Goal: Task Accomplishment & Management: Use online tool/utility

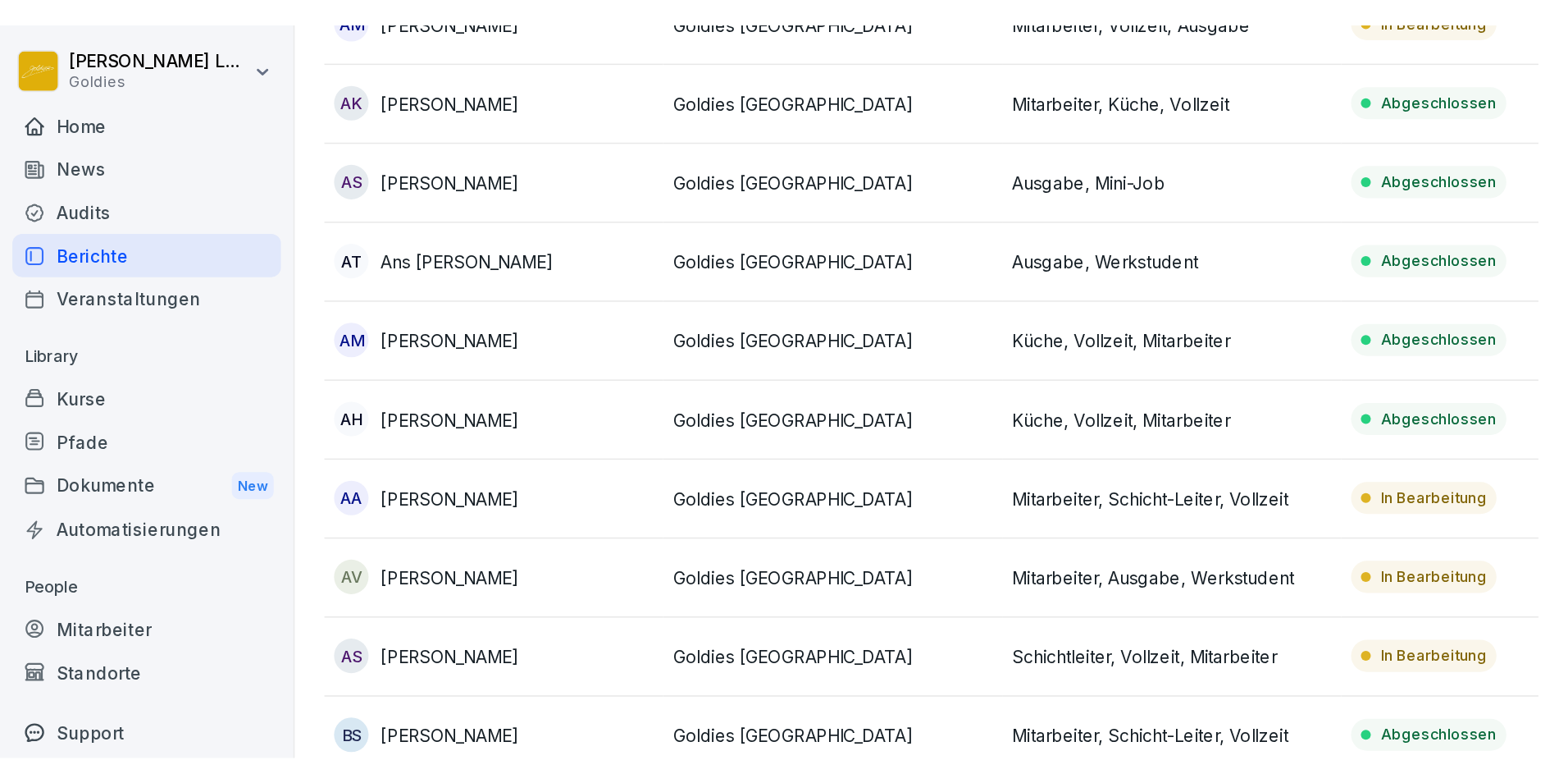
scroll to position [262, 0]
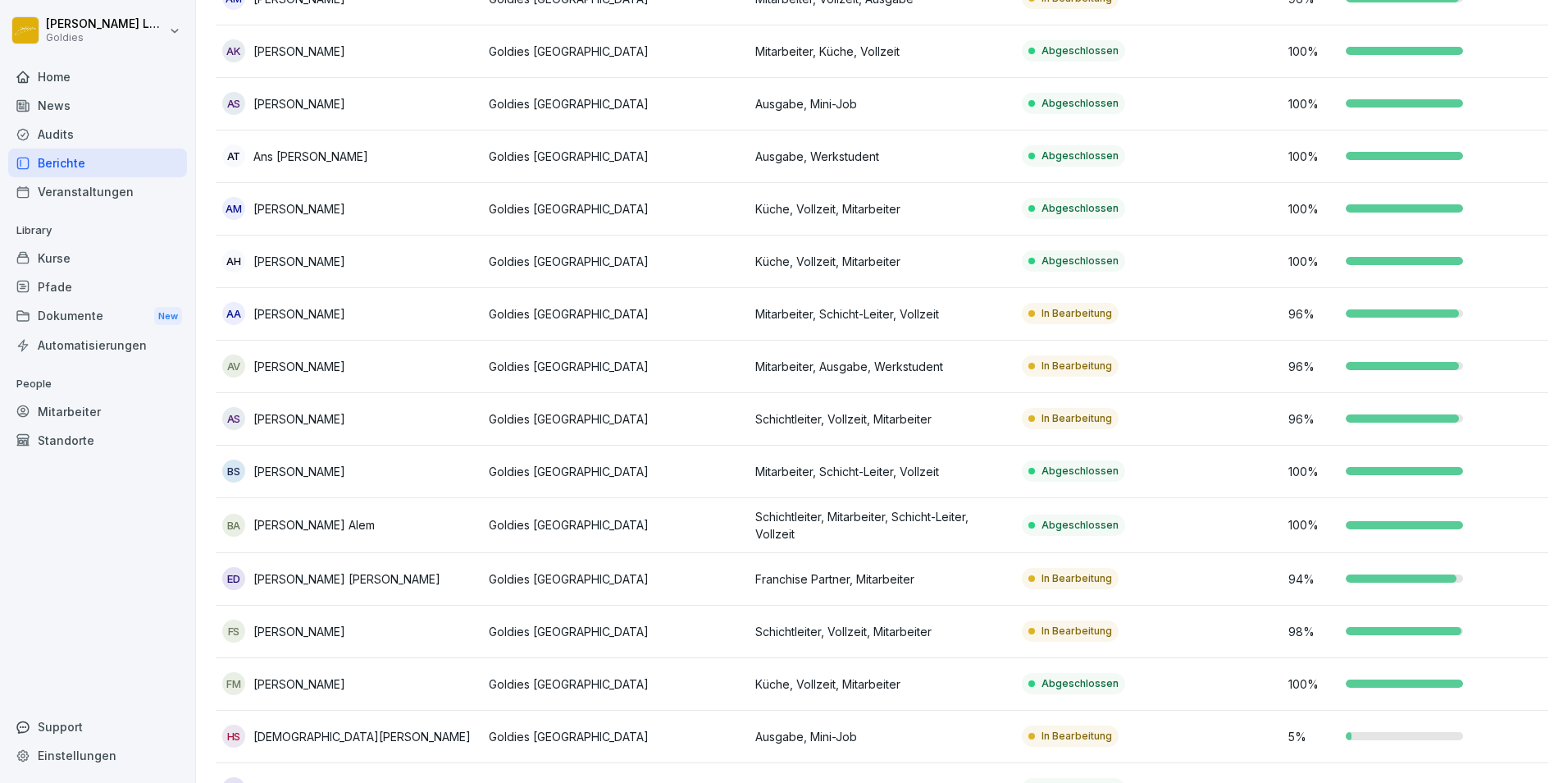
click at [84, 159] on div "Berichte" at bounding box center [98, 163] width 179 height 29
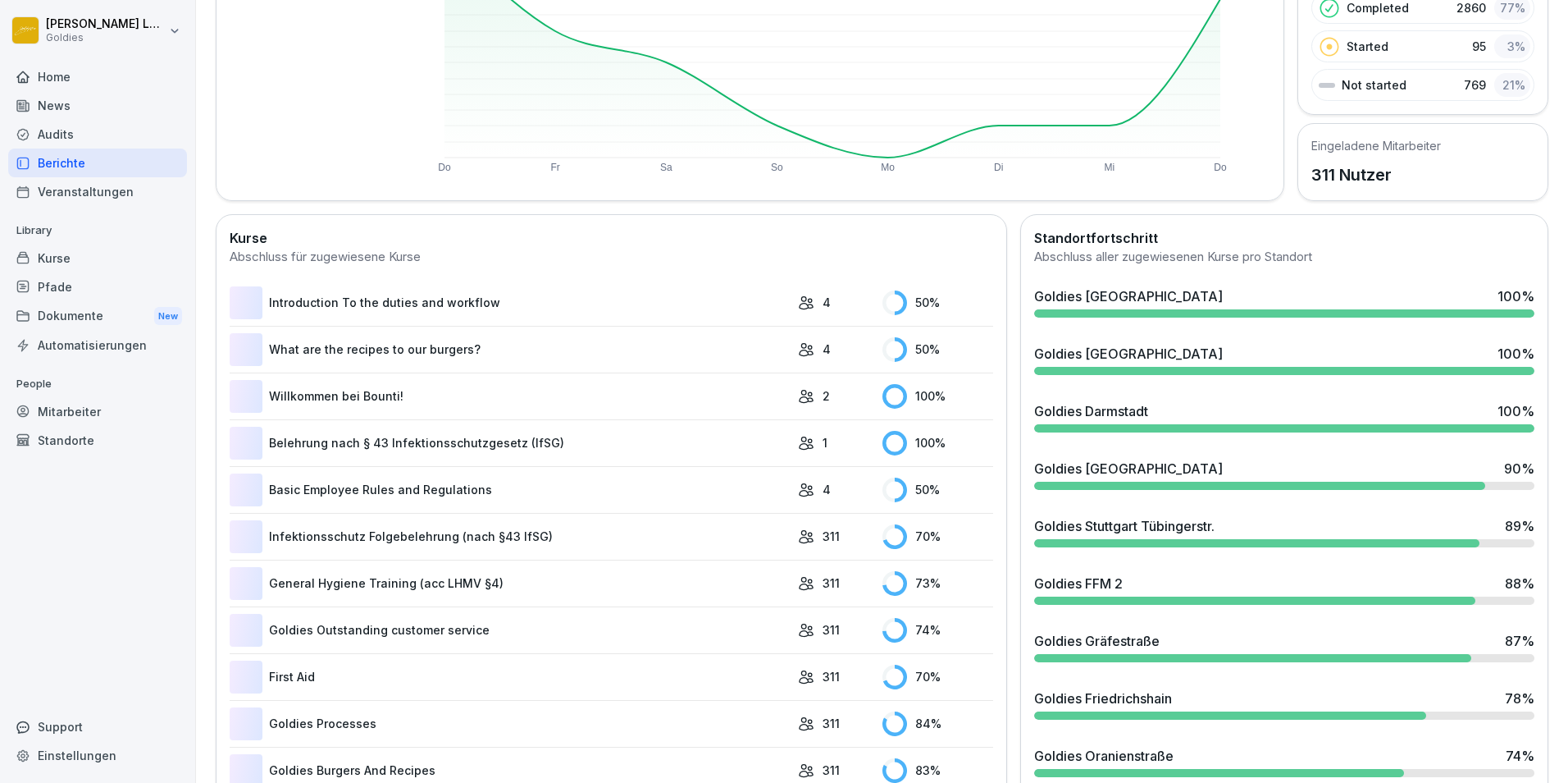
scroll to position [101, 0]
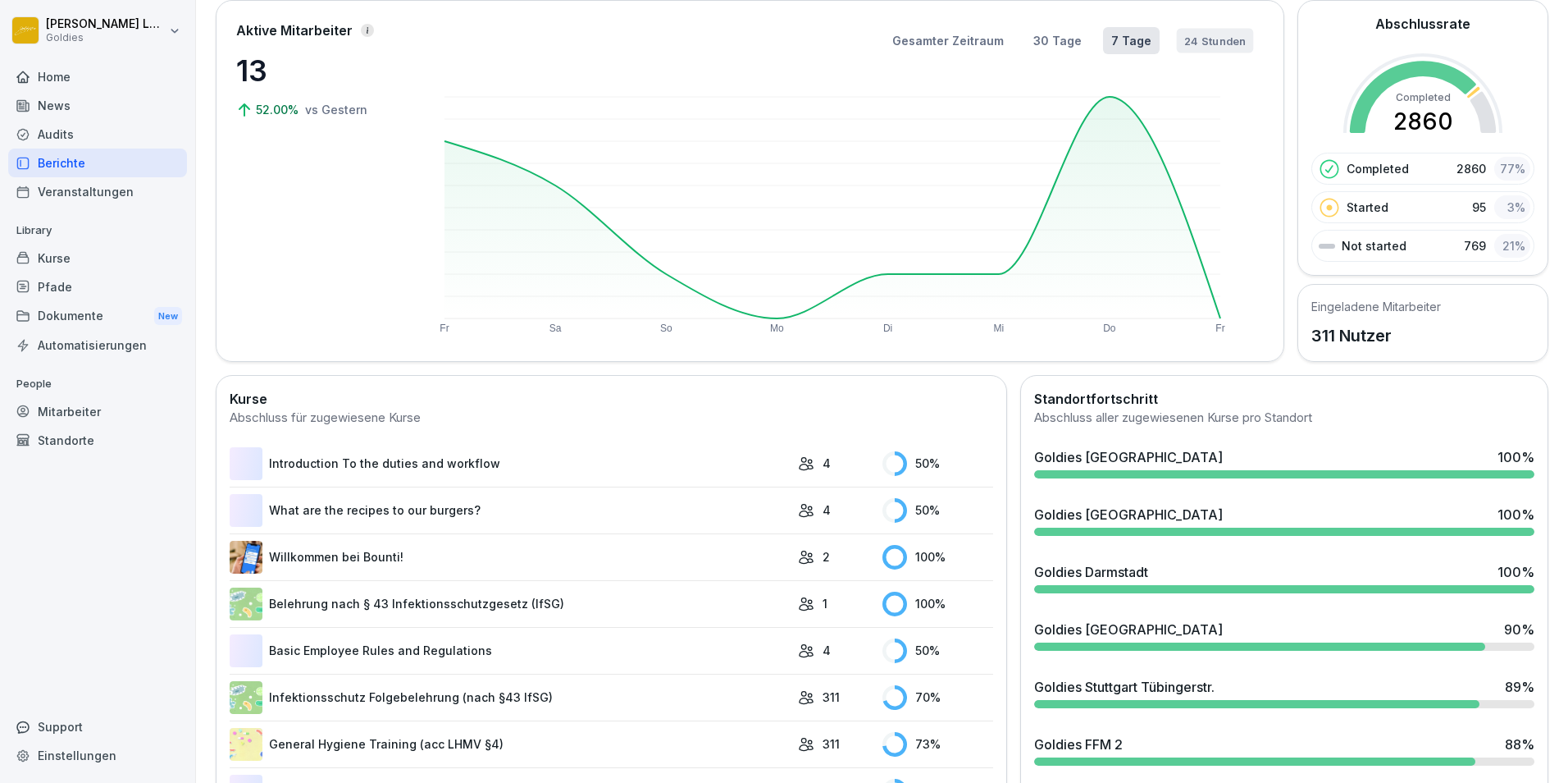
click at [1043, 38] on button "24 Stunden" at bounding box center [1215, 40] width 78 height 25
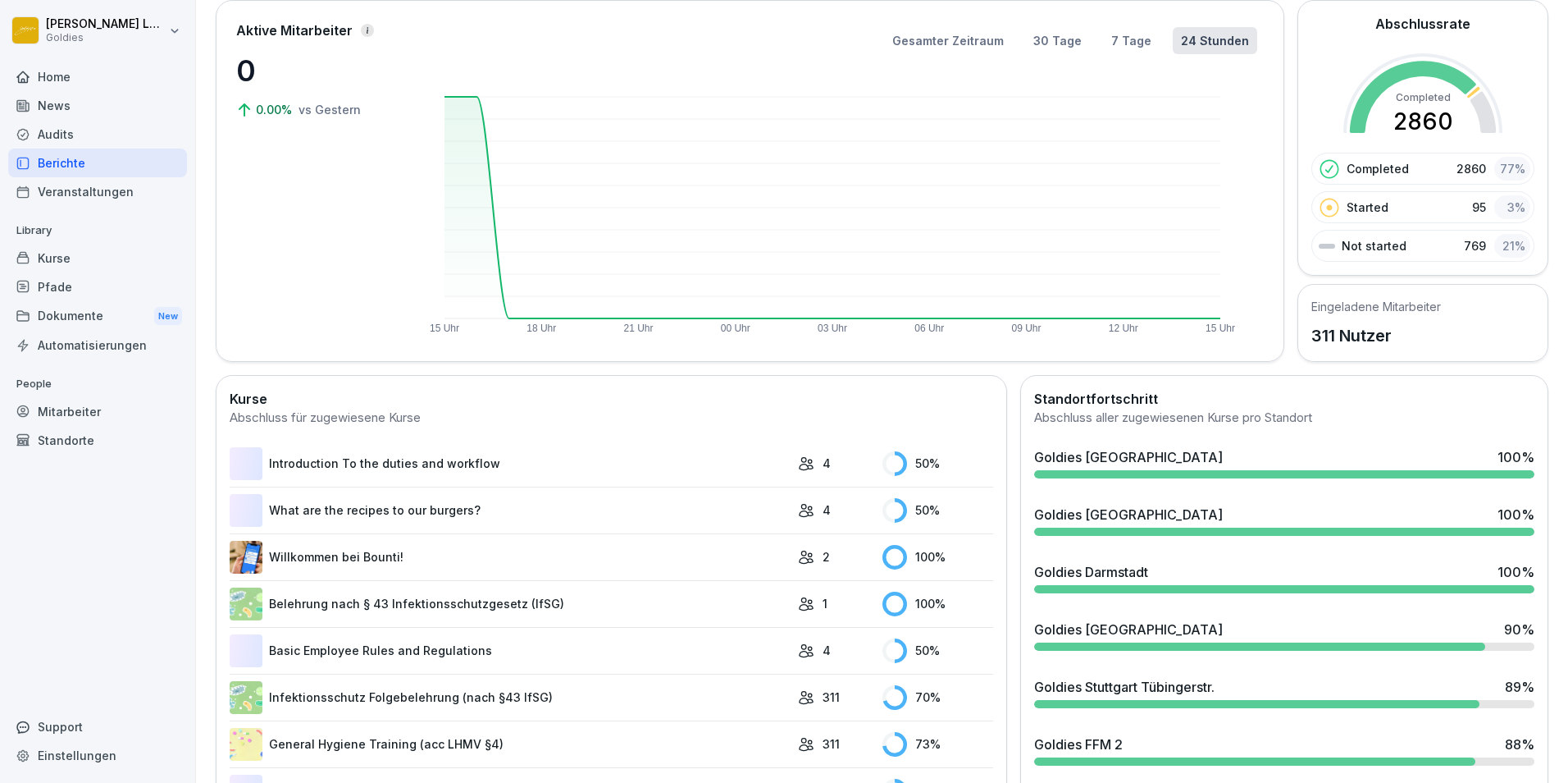
click at [87, 159] on div "Berichte" at bounding box center [98, 163] width 179 height 29
click at [78, 137] on div "Audits" at bounding box center [98, 134] width 179 height 29
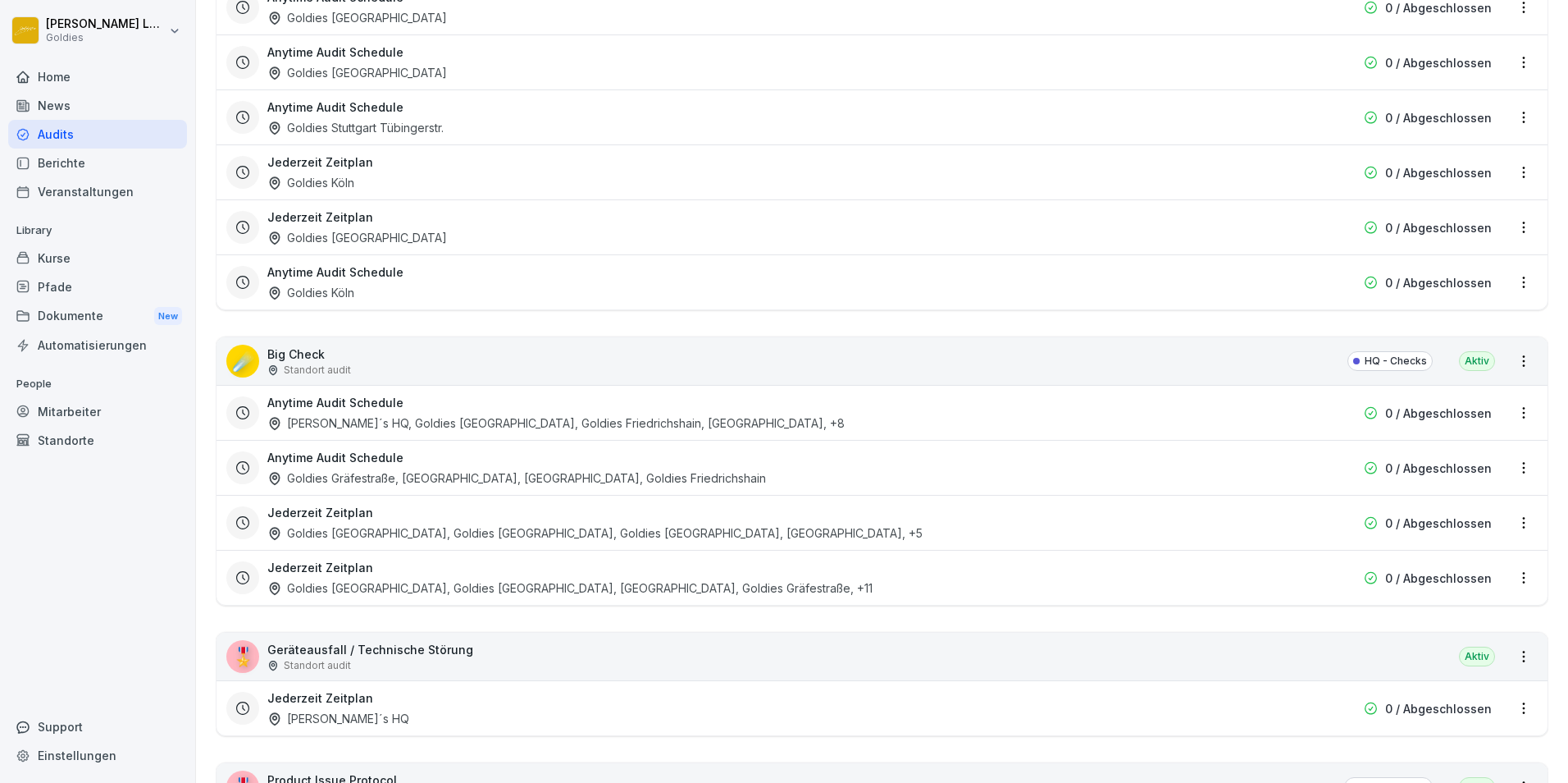
scroll to position [2021, 0]
click at [372, 417] on div "[PERSON_NAME]´s HQ, Goldies [GEOGRAPHIC_DATA], Goldies Friedrichshain, [GEOGRAP…" at bounding box center [557, 422] width 578 height 18
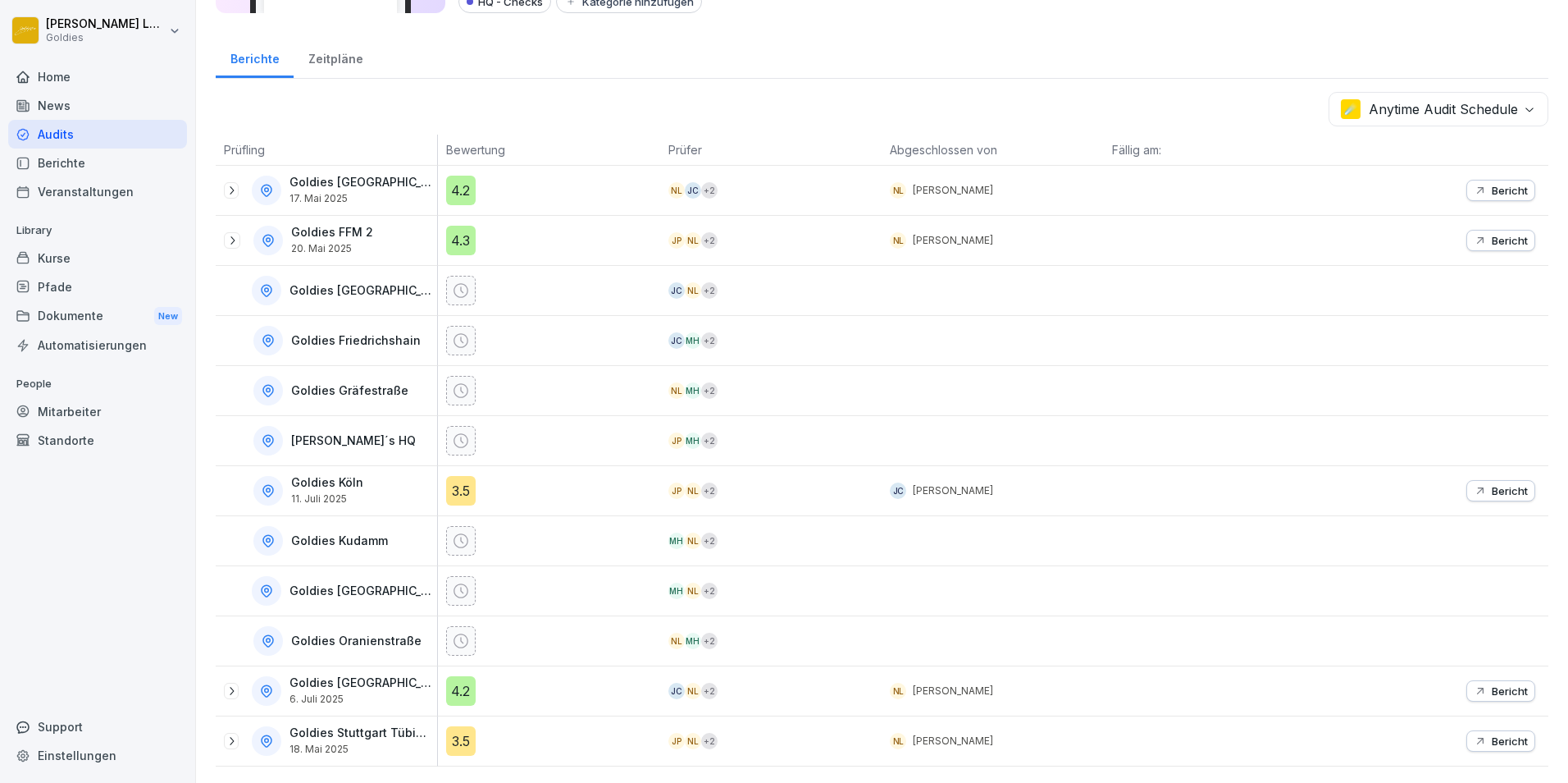
scroll to position [158, 0]
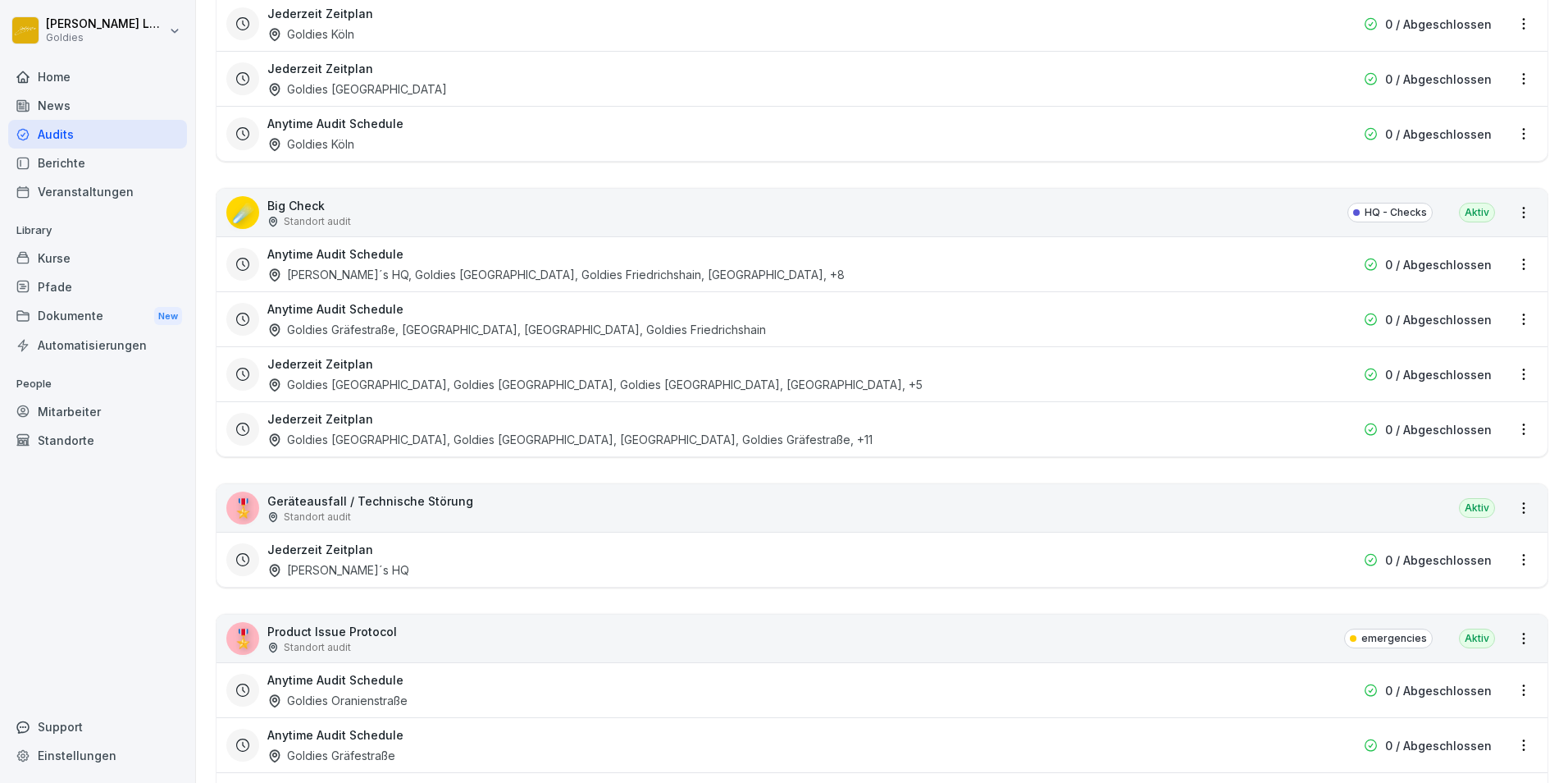
scroll to position [2168, 0]
click at [459, 428] on div "Jederzeit Zeitplan Goldies [GEOGRAPHIC_DATA], Goldies [GEOGRAPHIC_DATA], [GEOGR…" at bounding box center [777, 429] width 1020 height 38
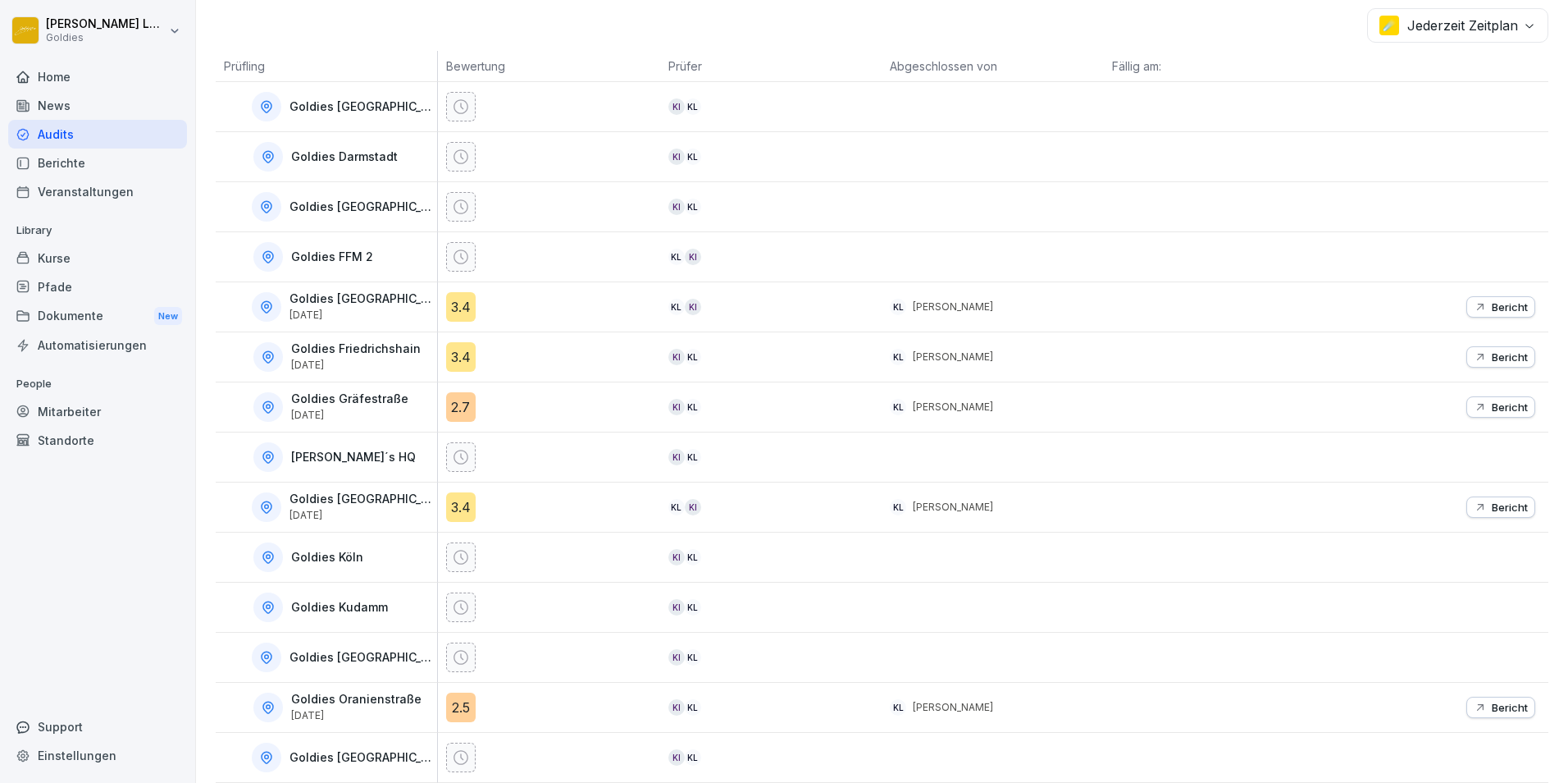
scroll to position [267, 0]
click at [1043, 307] on p "Bericht" at bounding box center [1510, 307] width 36 height 13
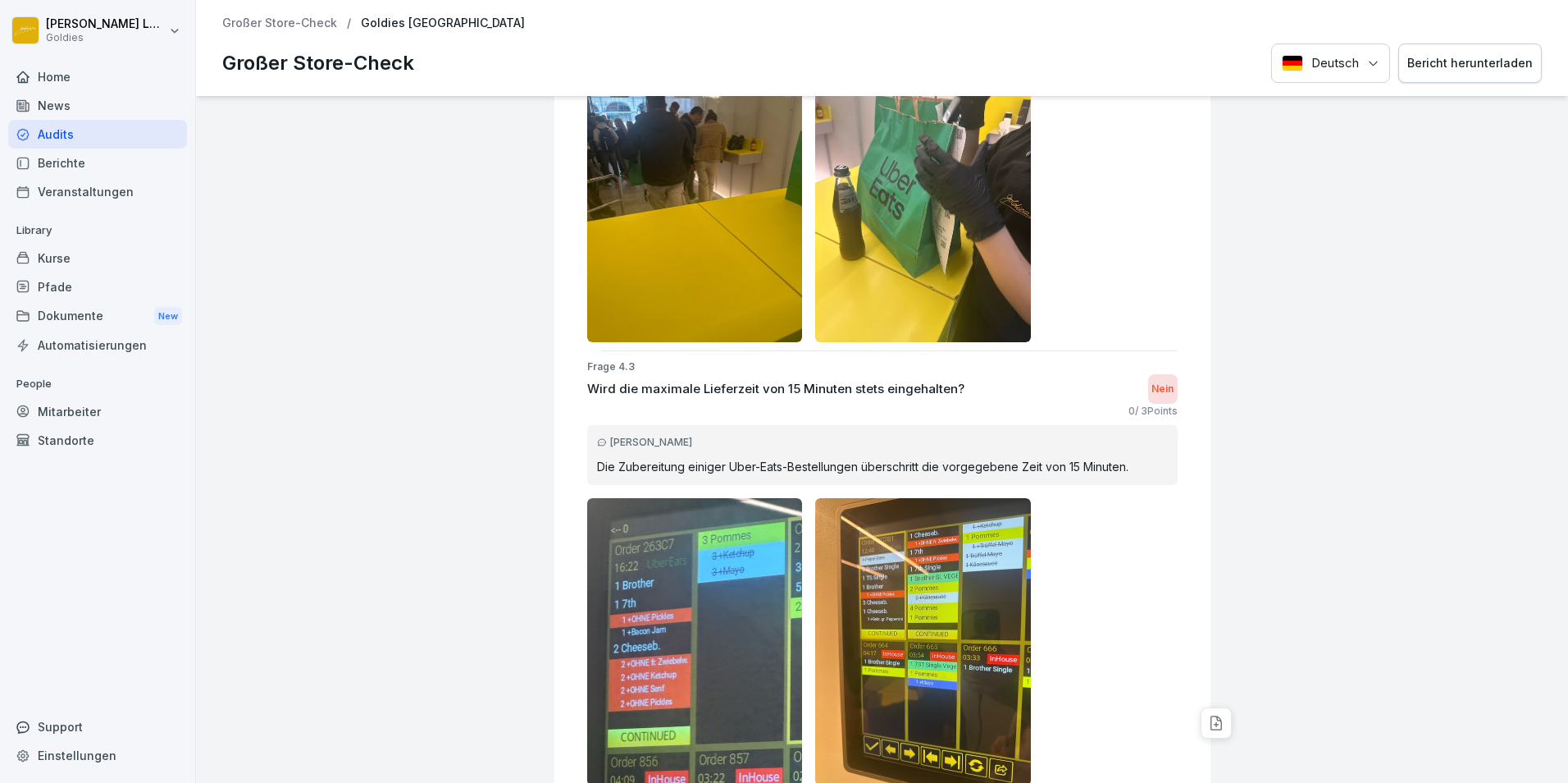
scroll to position [10125, 0]
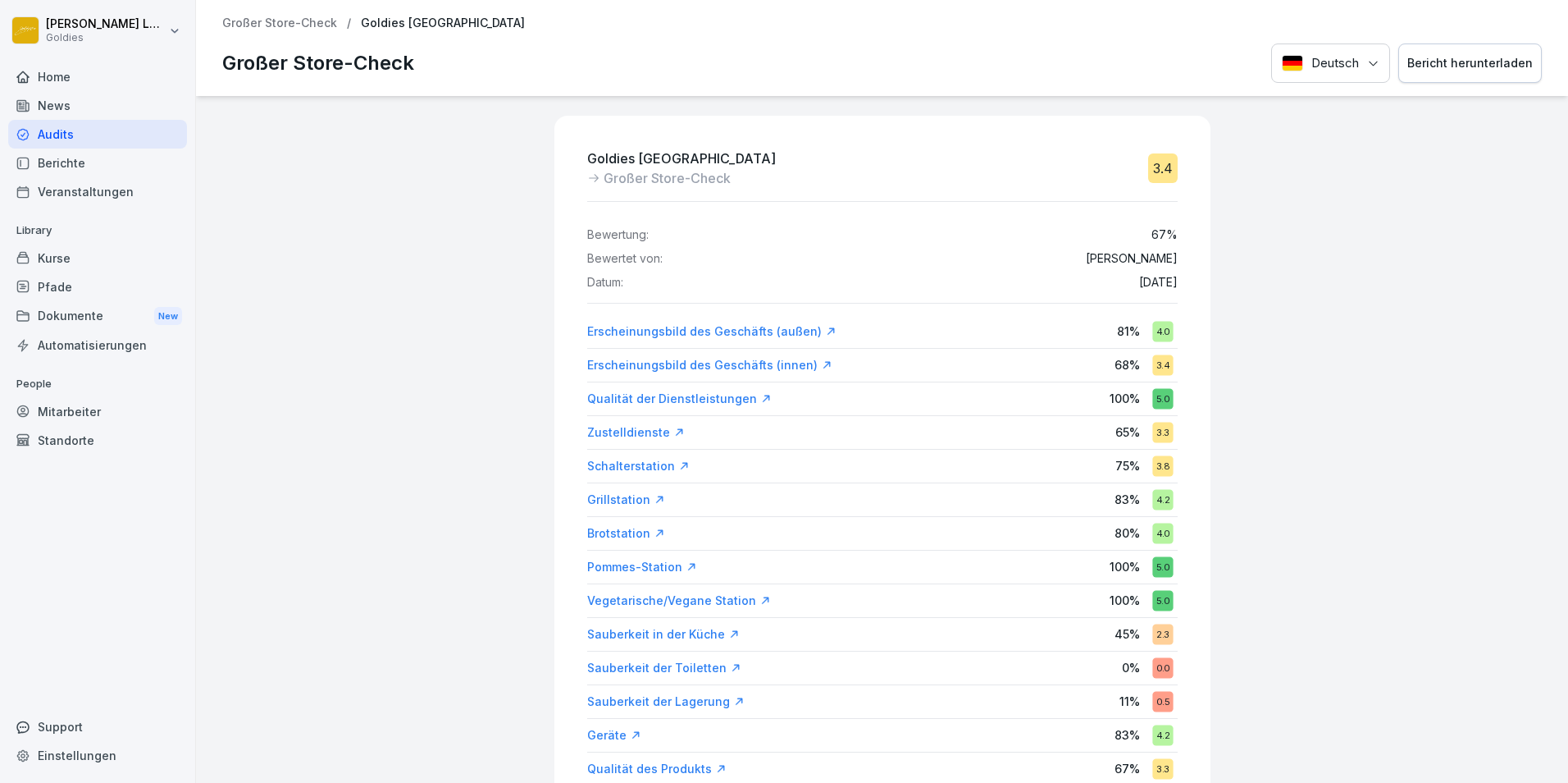
click at [1043, 65] on div "Bericht herunterladen" at bounding box center [1470, 64] width 126 height 18
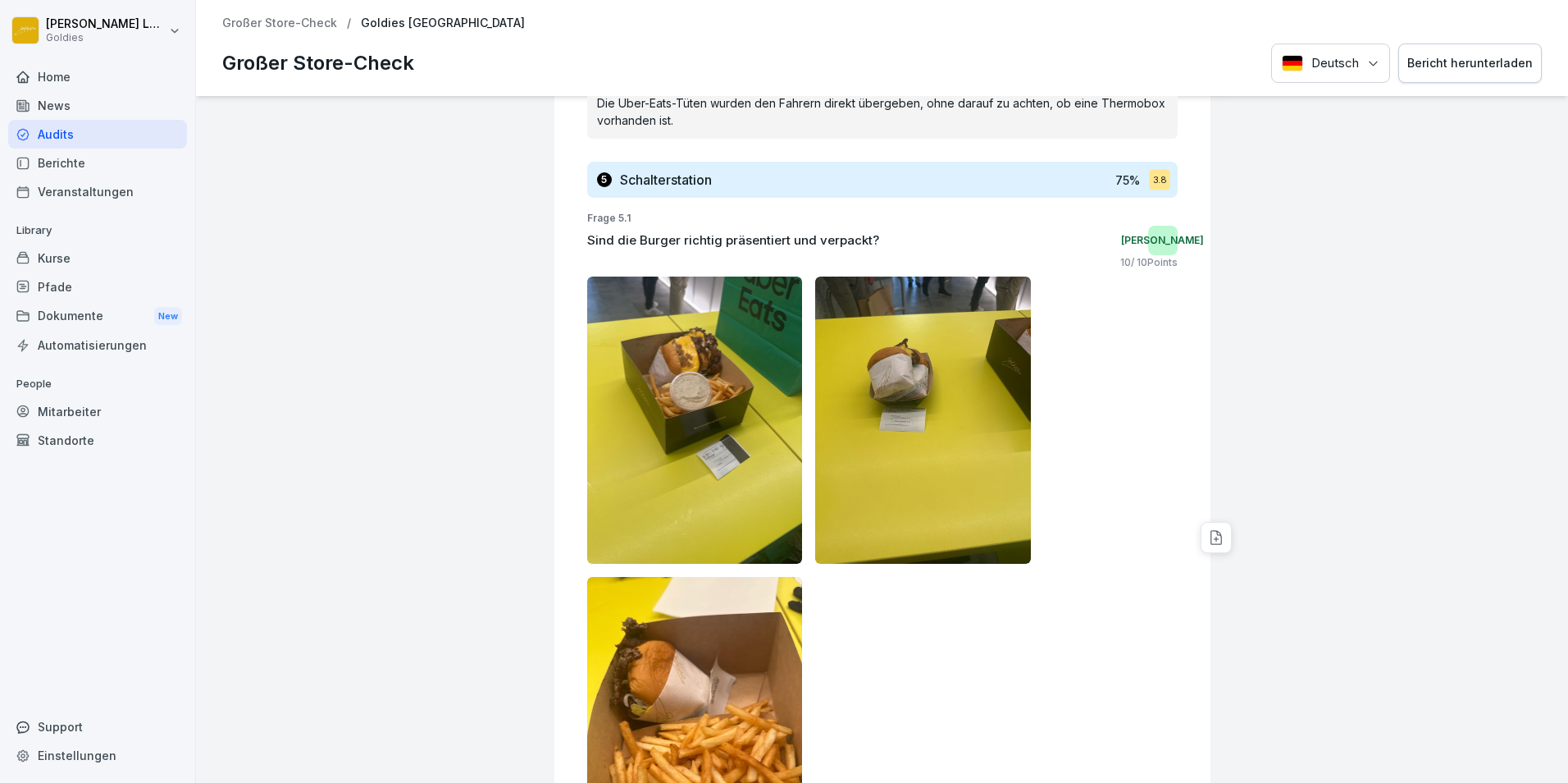
scroll to position [11388, 0]
